Goal: Navigation & Orientation: Find specific page/section

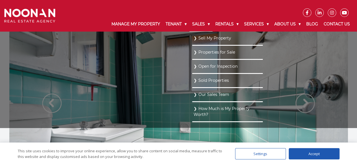
click at [192, 24] on link "Sales" at bounding box center [200, 24] width 23 height 15
click at [196, 52] on link "Properties for Sale" at bounding box center [227, 52] width 68 height 8
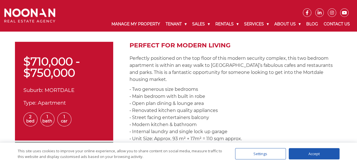
scroll to position [176, 0]
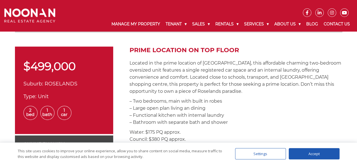
scroll to position [180, 0]
